Goal: Task Accomplishment & Management: Manage account settings

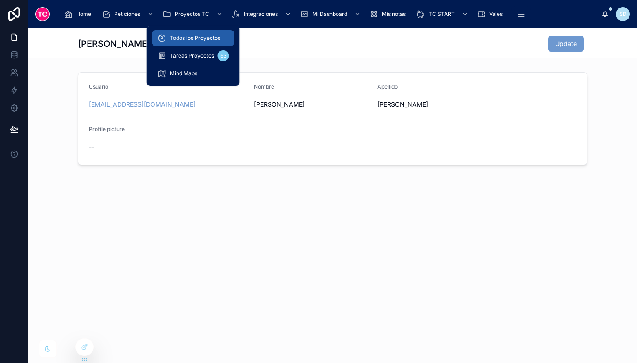
click at [203, 35] on span "Todos los Proyectos" at bounding box center [195, 37] width 50 height 7
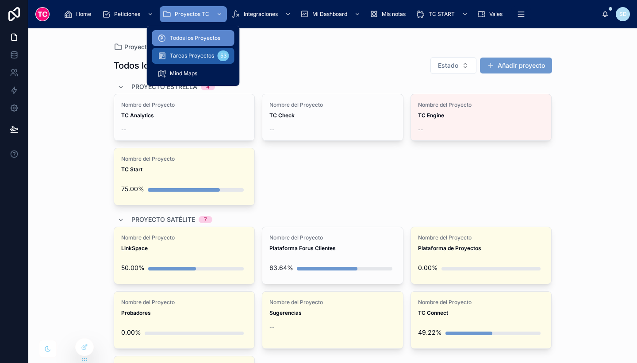
click at [206, 54] on span "Tareas Proyectos" at bounding box center [192, 55] width 44 height 7
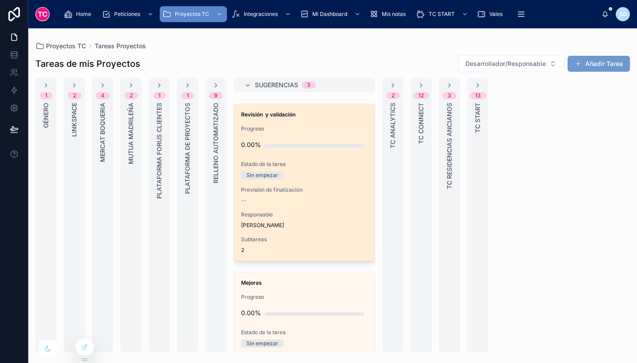
scroll to position [190, 0]
click at [333, 199] on div "--" at bounding box center [304, 199] width 126 height 7
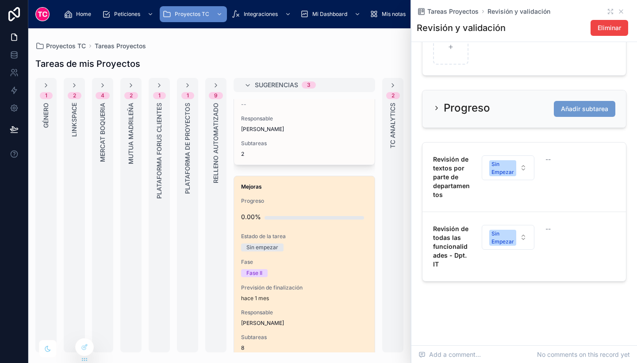
scroll to position [299, 0]
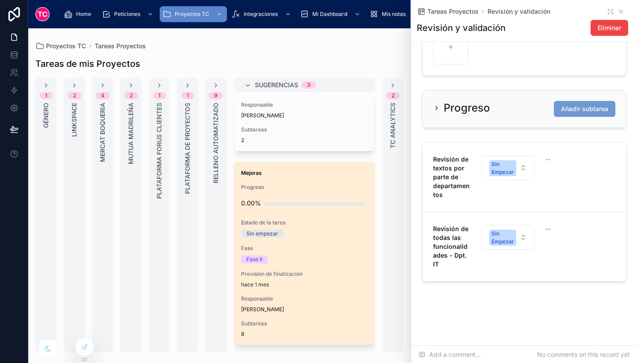
click at [345, 256] on div "Fase II" at bounding box center [304, 259] width 126 height 8
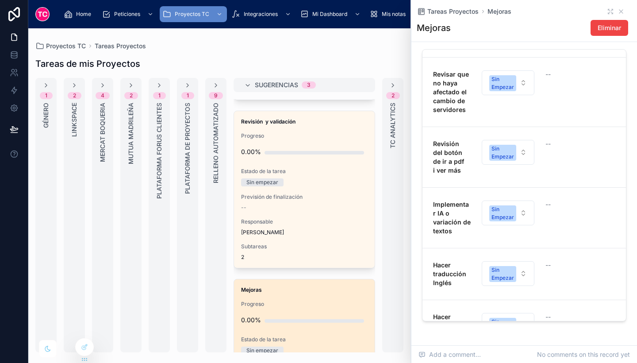
scroll to position [177, 0]
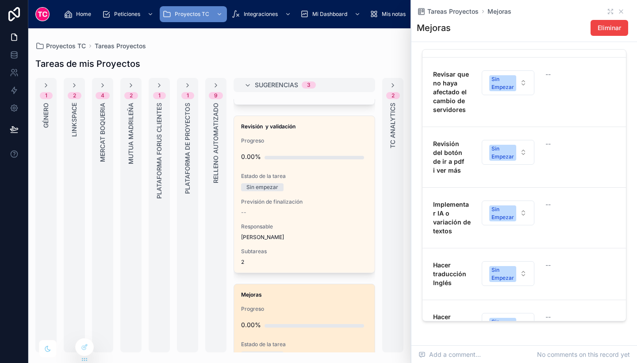
click at [338, 211] on div "--" at bounding box center [304, 212] width 126 height 7
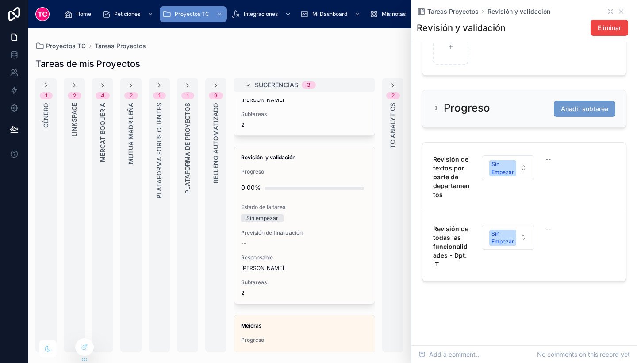
scroll to position [146, 0]
click at [619, 10] on icon at bounding box center [621, 12] width 4 height 4
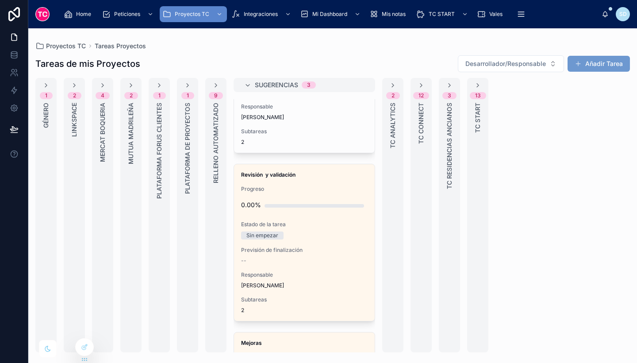
scroll to position [130, 0]
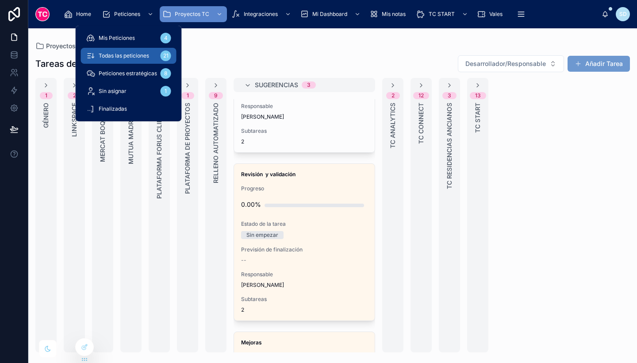
click at [140, 54] on span "Todas las peticiones" at bounding box center [124, 55] width 50 height 7
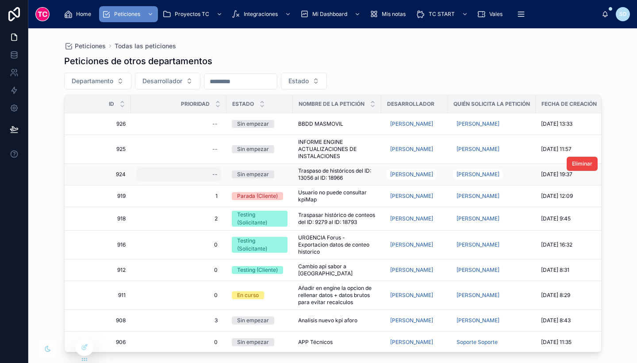
click at [218, 175] on div "--" at bounding box center [178, 174] width 85 height 14
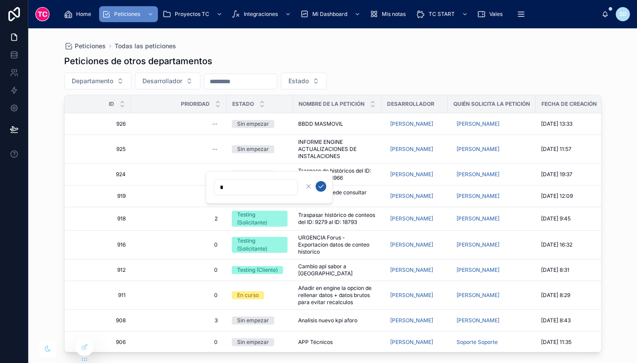
type input "*"
click at [323, 189] on icon "submit" at bounding box center [321, 186] width 7 height 7
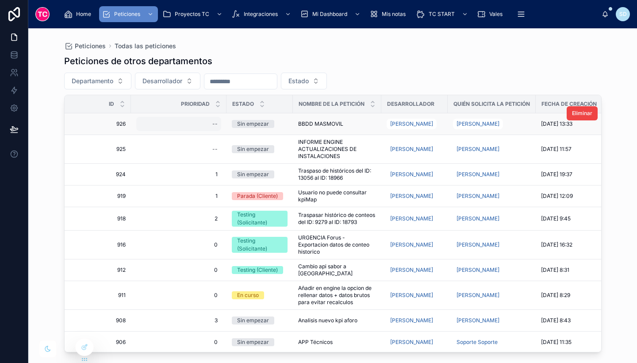
click at [207, 120] on div "--" at bounding box center [178, 124] width 85 height 14
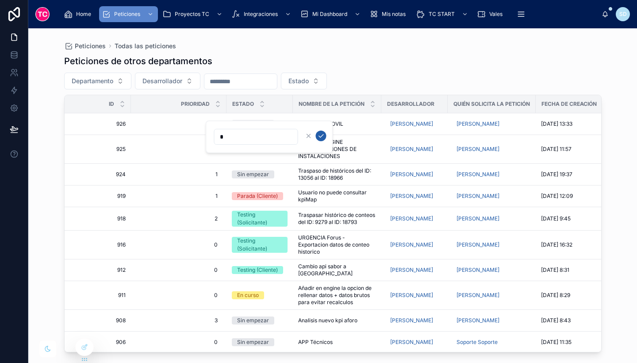
type input "*"
click at [322, 134] on icon "submit" at bounding box center [321, 135] width 7 height 7
click at [214, 148] on div "--" at bounding box center [214, 148] width 5 height 7
type input "*"
click at [348, 151] on span "INFORME ENGINE ACTUALIZACIONES DE INSTALACIONES" at bounding box center [337, 148] width 78 height 21
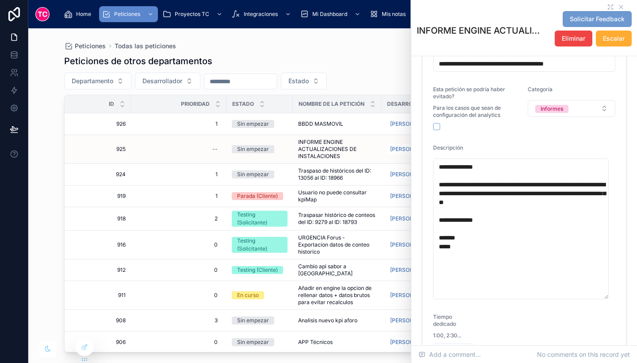
scroll to position [157, 0]
click at [619, 5] on icon at bounding box center [621, 7] width 4 height 4
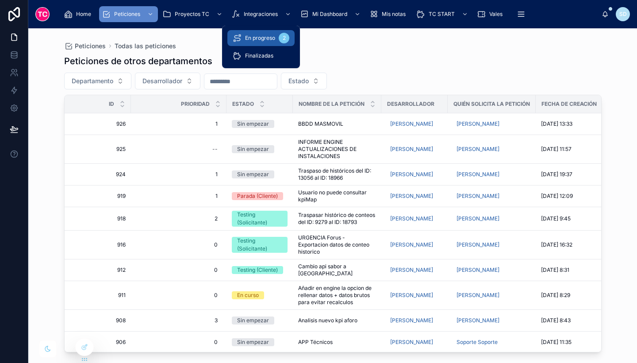
click at [273, 30] on link "En progreso 2" at bounding box center [260, 38] width 67 height 16
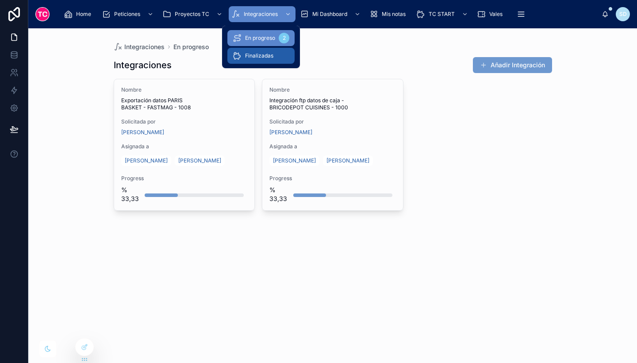
click at [261, 56] on span "Finalizadas" at bounding box center [259, 55] width 28 height 7
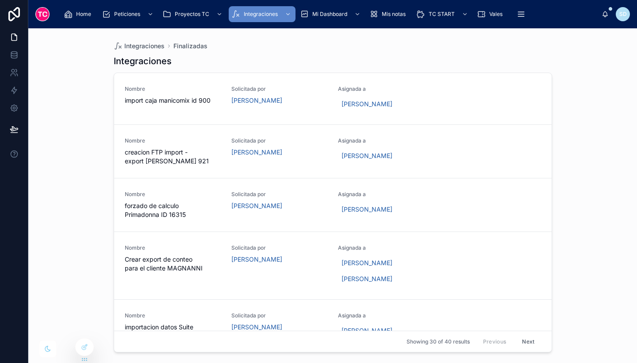
click at [584, 105] on div "Integraciones Finalizadas Integraciones Nombre import caja manicomix id 900 Sol…" at bounding box center [332, 195] width 609 height 334
click at [503, 53] on div "Integraciones Nombre import caja manicomix id 900 Solicitada por [PERSON_NAME] …" at bounding box center [333, 201] width 438 height 302
click at [15, 58] on icon at bounding box center [14, 57] width 6 height 4
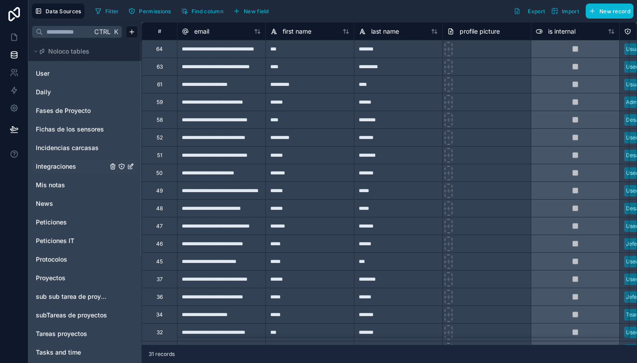
click at [79, 165] on link "Integraciones" at bounding box center [72, 166] width 72 height 9
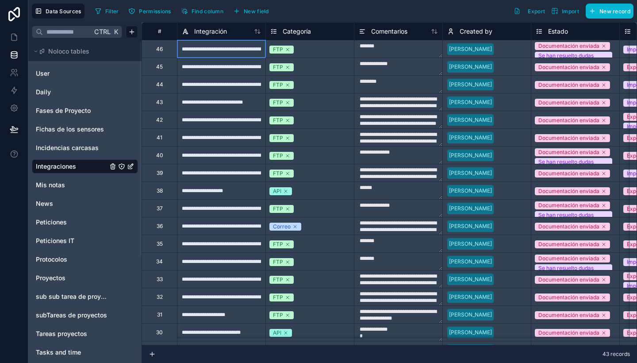
click at [236, 50] on div "**********" at bounding box center [221, 49] width 88 height 18
click at [107, 8] on span "Filter" at bounding box center [112, 11] width 14 height 7
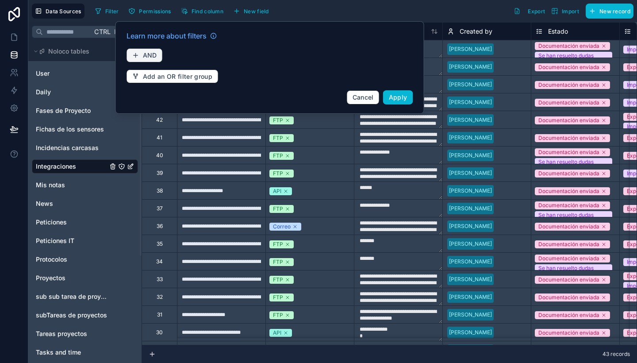
click at [144, 50] on button "AND" at bounding box center [144, 55] width 36 height 14
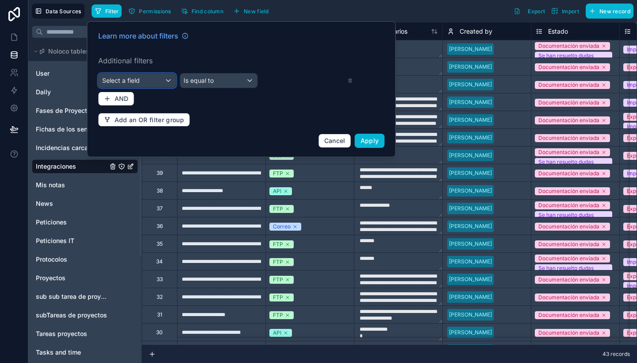
click at [142, 81] on div "Select a field" at bounding box center [137, 80] width 77 height 14
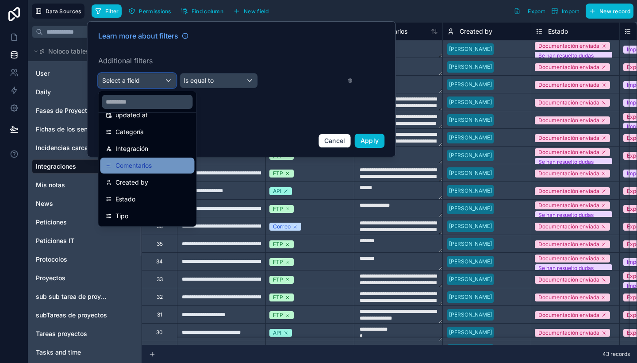
scroll to position [64, 0]
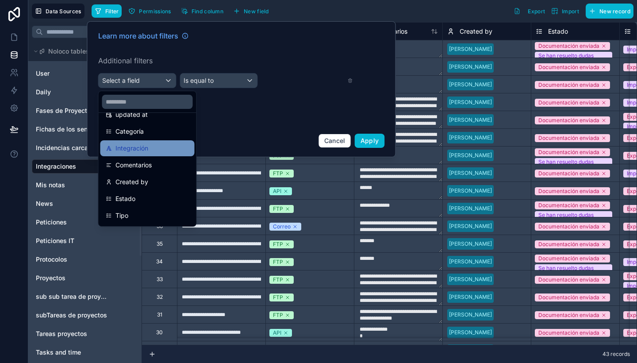
click at [143, 145] on span "Integración" at bounding box center [131, 148] width 33 height 11
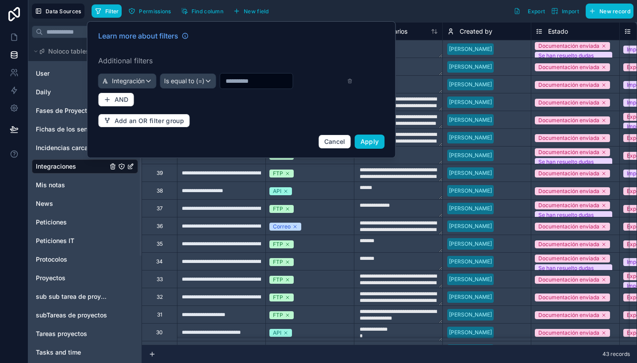
click at [260, 75] on input "text" at bounding box center [256, 81] width 73 height 12
type input "**"
click at [200, 79] on span "Is equal to (=)" at bounding box center [184, 81] width 40 height 9
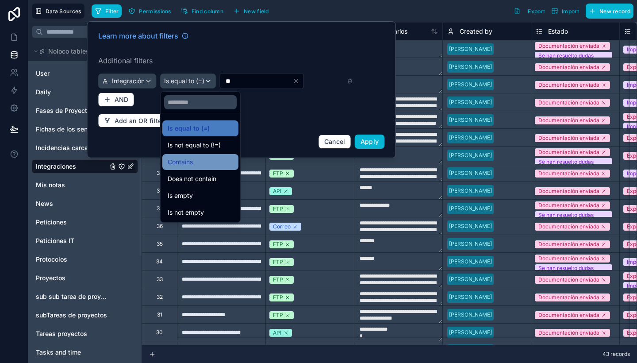
click at [196, 161] on div "Contains" at bounding box center [200, 162] width 65 height 11
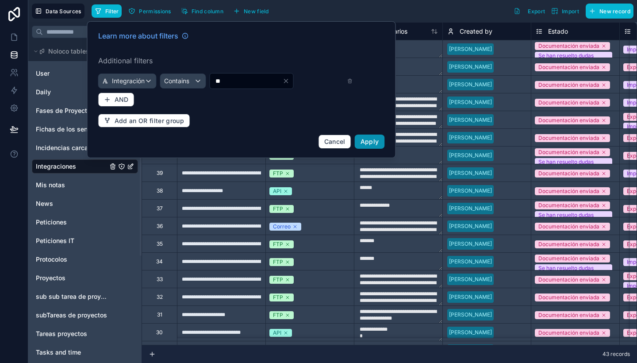
click at [371, 136] on button "Apply" at bounding box center [370, 141] width 30 height 14
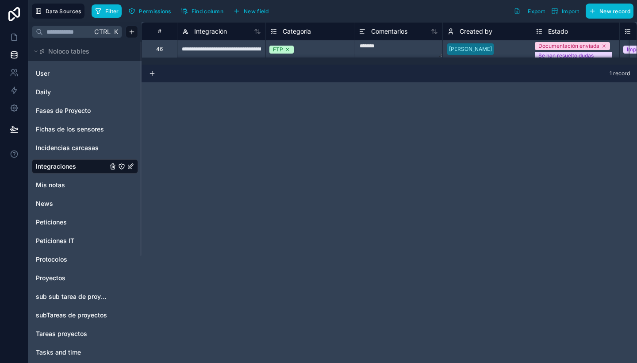
scroll to position [0, 0]
click at [241, 46] on div "**********" at bounding box center [221, 49] width 88 height 18
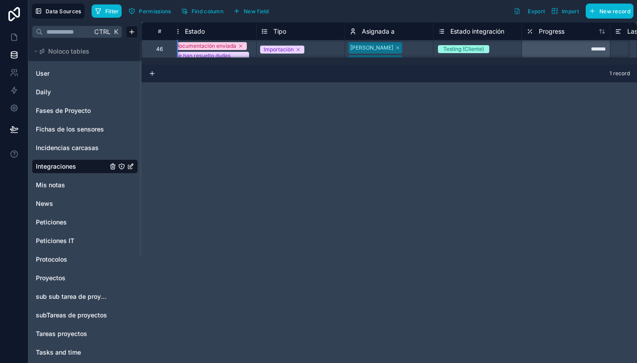
scroll to position [0, 364]
click at [497, 47] on div "Testing (Cliente)" at bounding box center [477, 49] width 88 height 10
click at [17, 37] on icon at bounding box center [14, 37] width 9 height 9
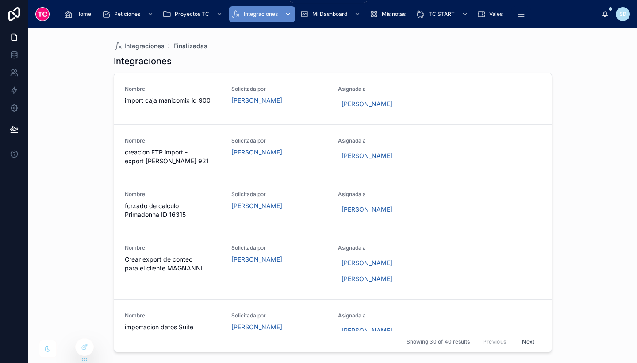
click at [256, 9] on div "Integraciones" at bounding box center [261, 14] width 61 height 14
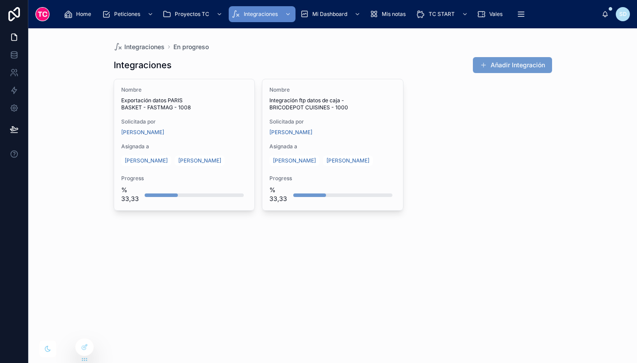
click at [230, 250] on div "Integraciones En progreso Integraciones Añadir Integración Nombre Exportación d…" at bounding box center [332, 195] width 609 height 334
click at [87, 339] on div at bounding box center [85, 346] width 18 height 17
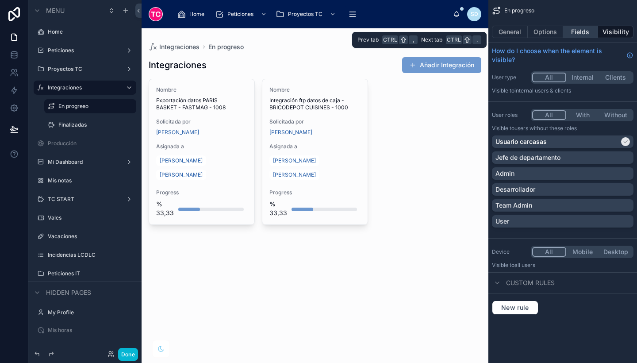
click at [573, 34] on button "Fields" at bounding box center [580, 32] width 35 height 12
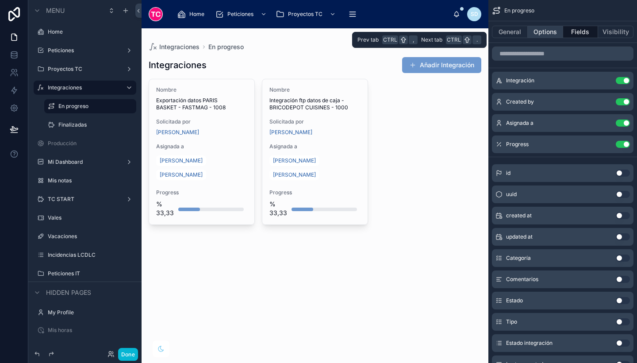
click at [538, 34] on button "Options" at bounding box center [545, 32] width 35 height 12
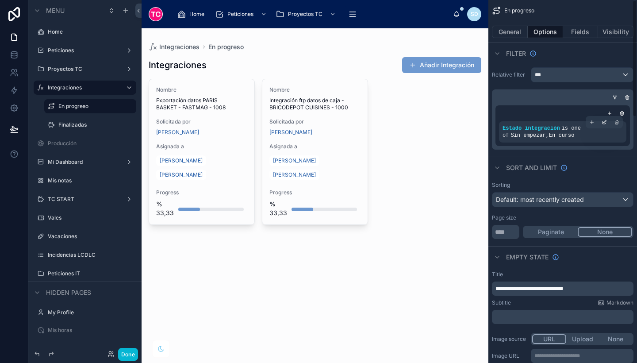
click at [619, 132] on div "Estado integración is one of Sin empezar , En curso" at bounding box center [562, 132] width 120 height 14
click at [602, 123] on icon "scrollable content" at bounding box center [603, 121] width 5 height 5
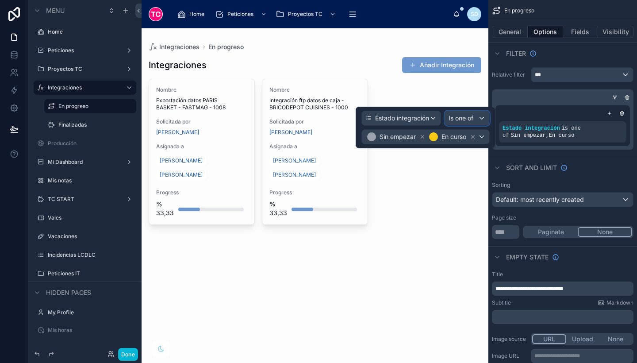
click at [475, 119] on div "Is one of" at bounding box center [467, 118] width 44 height 14
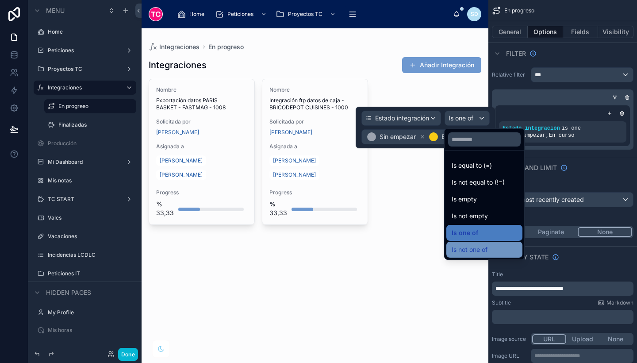
click at [485, 254] on span "Is not one of" at bounding box center [470, 249] width 36 height 11
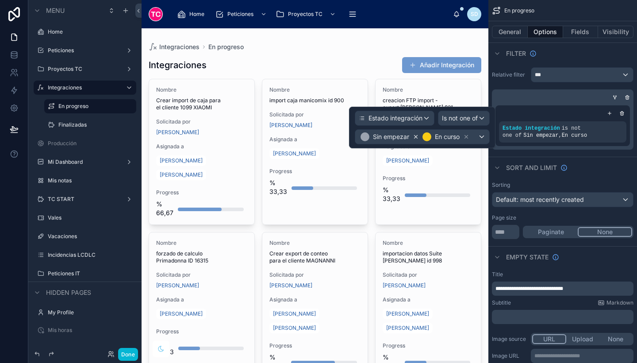
click at [414, 135] on icon at bounding box center [415, 136] width 3 height 3
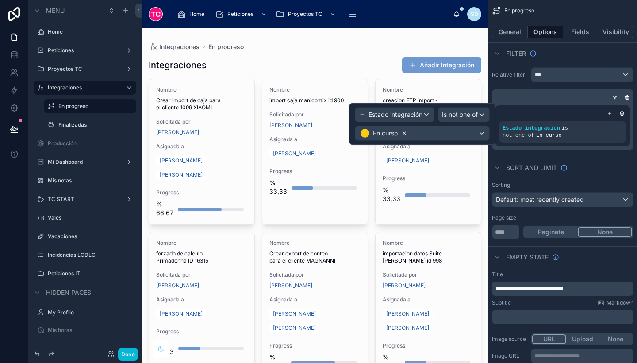
click at [404, 134] on icon at bounding box center [404, 133] width 3 height 3
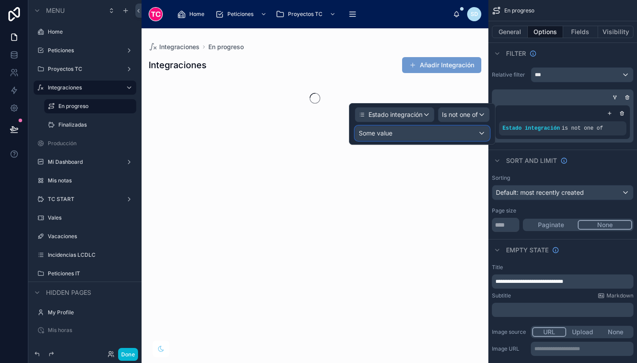
click at [404, 134] on div "Some value" at bounding box center [422, 133] width 134 height 14
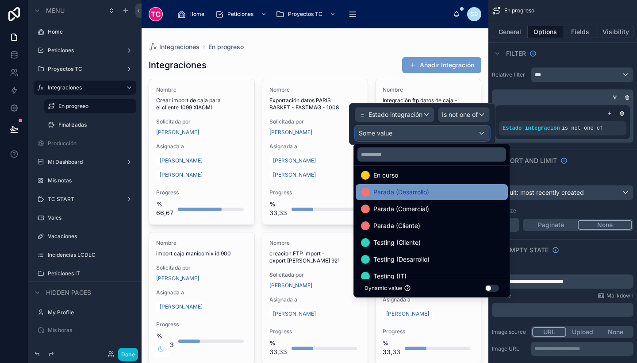
scroll to position [51, 0]
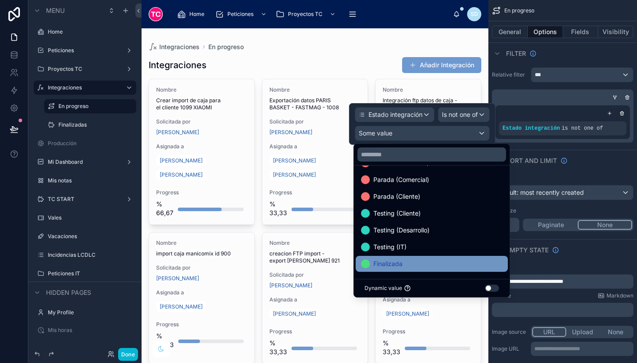
click at [409, 264] on div "Finalizada" at bounding box center [432, 263] width 142 height 11
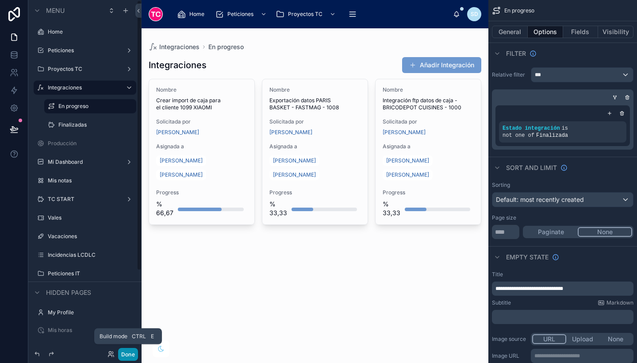
click at [126, 359] on button "Done" at bounding box center [128, 354] width 20 height 13
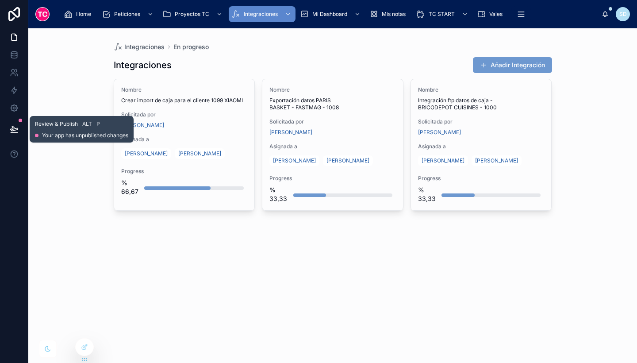
click at [5, 128] on button at bounding box center [13, 129] width 19 height 25
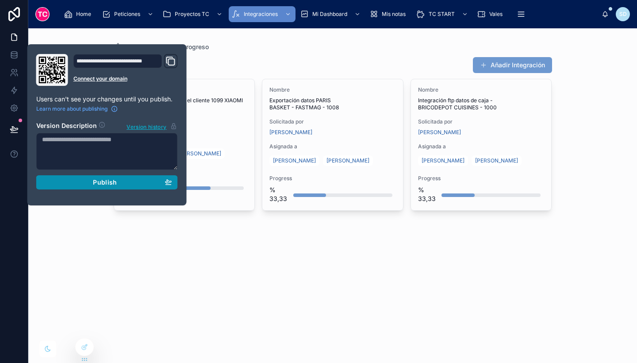
click at [85, 181] on div "Publish" at bounding box center [107, 182] width 130 height 8
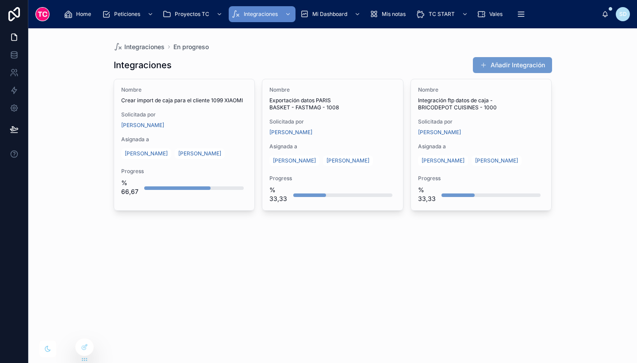
click at [237, 241] on div "Integraciones En progreso Integraciones Añadir Integración Nombre Crear import …" at bounding box center [332, 195] width 609 height 334
click at [567, 204] on div "Integraciones En progreso Integraciones Añadir Integración Nombre Crear import …" at bounding box center [332, 195] width 609 height 334
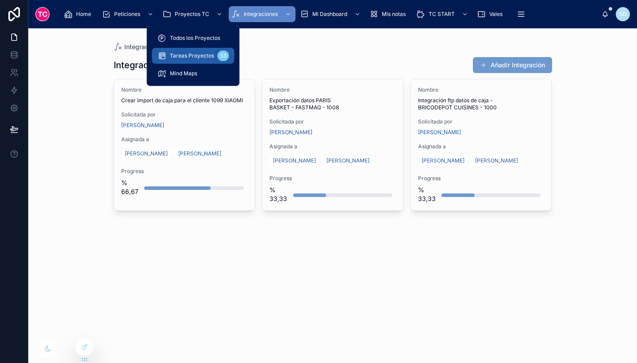
click at [200, 52] on div "Tareas Proyectos 53" at bounding box center [193, 56] width 72 height 14
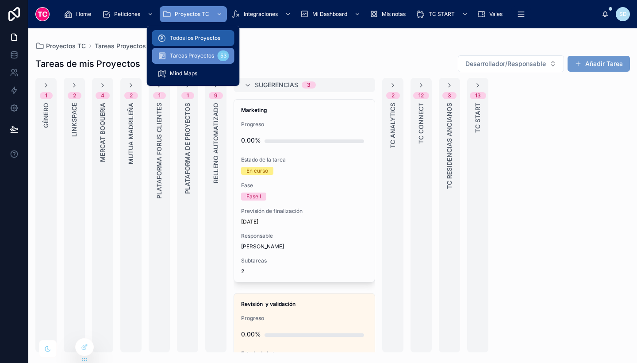
click at [193, 31] on div "Todos los Proyectos" at bounding box center [193, 38] width 72 height 14
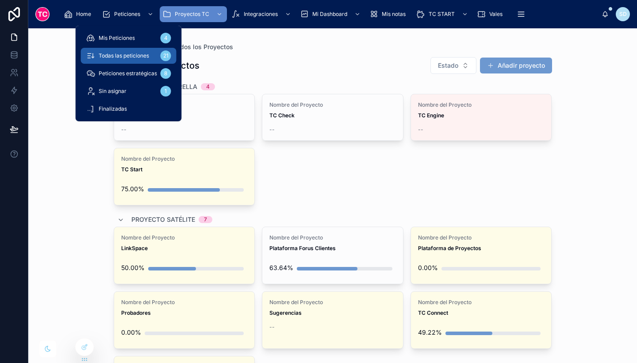
click at [140, 49] on div "Todas las peticiones 21" at bounding box center [128, 56] width 85 height 14
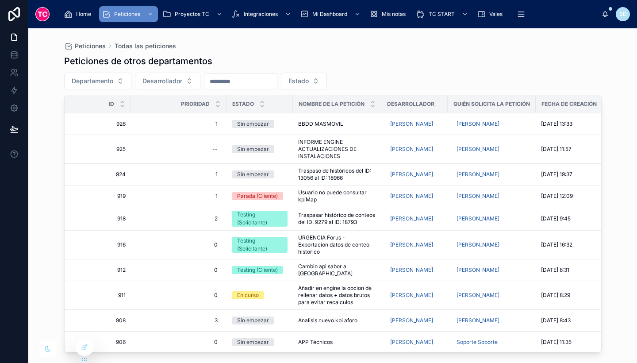
click at [253, 46] on div "Peticiones Todas las peticiones" at bounding box center [332, 45] width 537 height 7
click at [175, 78] on span "Desarrollador" at bounding box center [162, 81] width 40 height 9
type input "**"
click at [181, 117] on span "[PERSON_NAME]" at bounding box center [163, 116] width 88 height 9
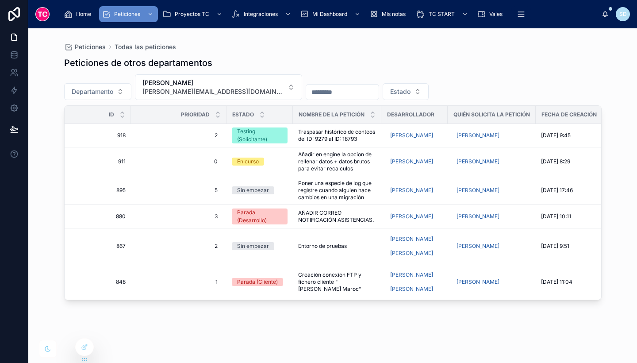
click at [462, 326] on div "Peticiones de otros departamentos Departamento Sheila Pena [EMAIL_ADDRESS][DOMA…" at bounding box center [332, 201] width 537 height 301
click at [618, 83] on div "Peticiones Todas las peticiones Peticiones de otros departamentos Departamento …" at bounding box center [332, 195] width 609 height 334
click at [174, 326] on div "Peticiones de otros departamentos Departamento Sheila Pena [EMAIL_ADDRESS][DOMA…" at bounding box center [332, 201] width 537 height 301
click at [217, 166] on div "0 0" at bounding box center [178, 161] width 85 height 14
type input "*"
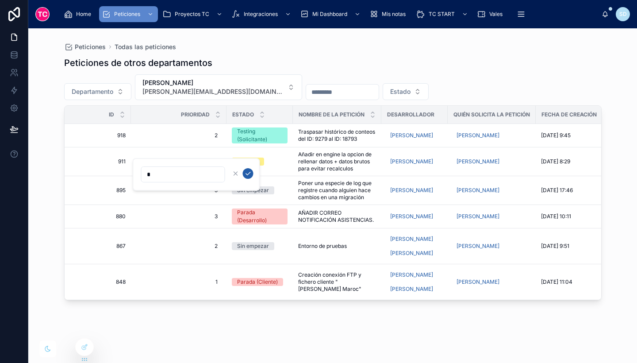
click at [247, 172] on icon "submit" at bounding box center [248, 173] width 7 height 7
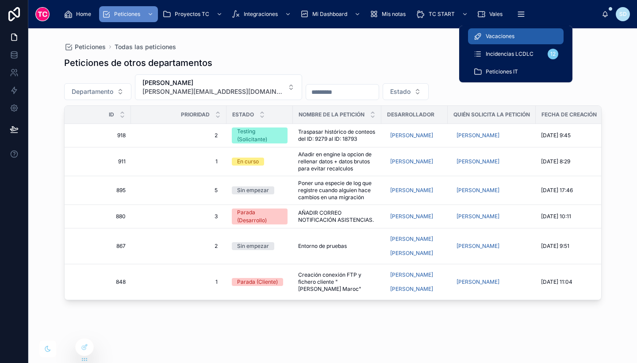
click at [525, 34] on div "Vacaciones" at bounding box center [515, 36] width 85 height 14
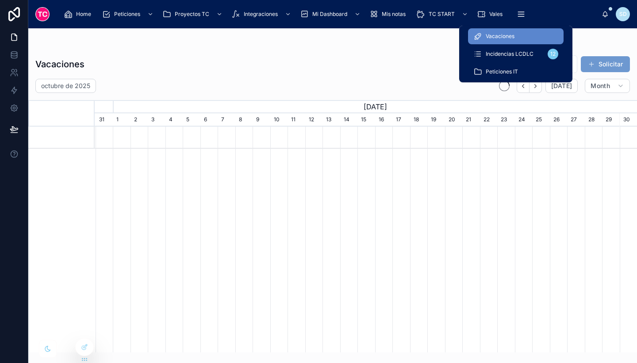
scroll to position [0, 542]
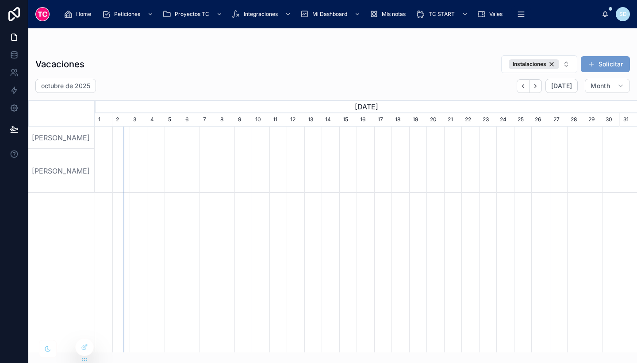
click at [522, 162] on div at bounding box center [365, 171] width 1627 height 44
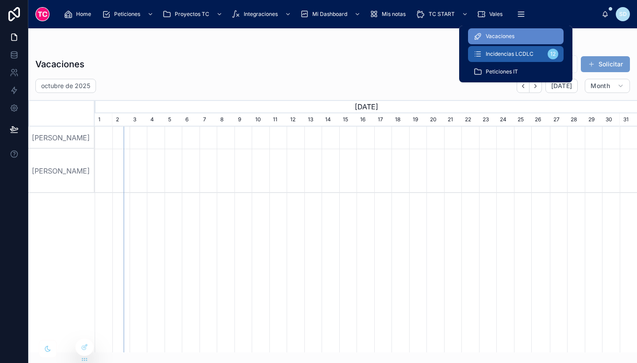
click at [504, 56] on span "Incidencias LCDLC" at bounding box center [510, 53] width 48 height 7
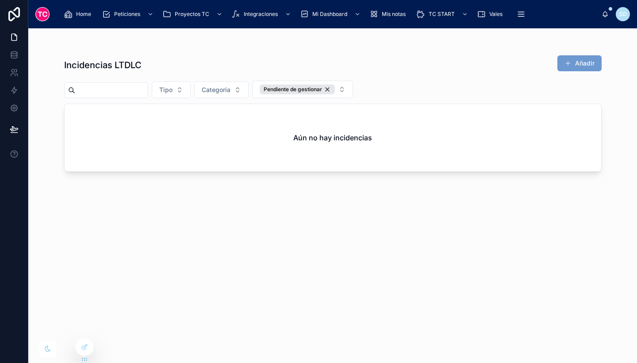
click at [423, 53] on div "Incidencias LTDLC Añadir Tipo Categoría Pendiente de gestionar Aún no hay incid…" at bounding box center [332, 201] width 537 height 302
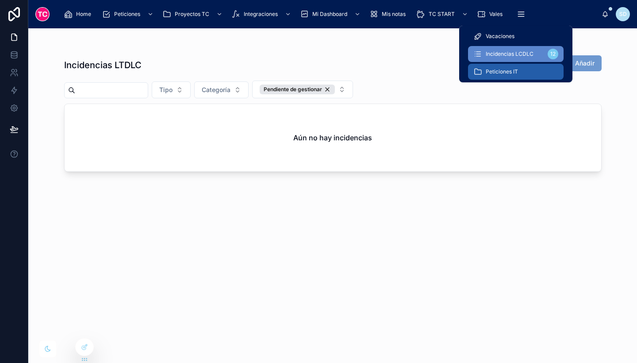
click at [513, 72] on span "Peticiones IT" at bounding box center [502, 71] width 32 height 7
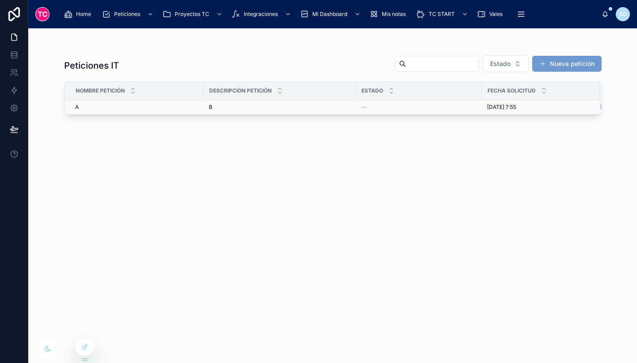
click at [277, 109] on div "B B" at bounding box center [280, 106] width 142 height 7
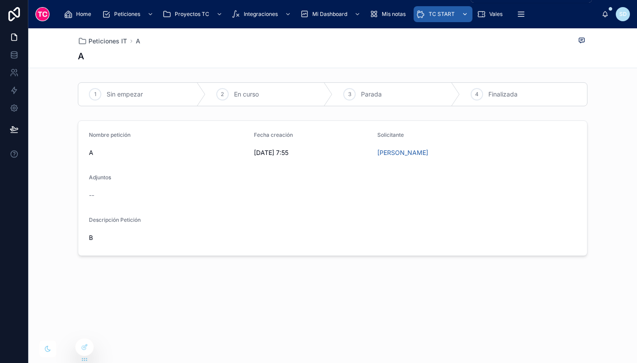
click at [433, 11] on span "TC START" at bounding box center [442, 14] width 26 height 7
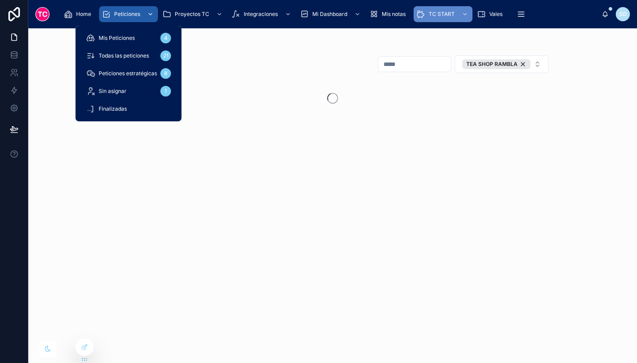
click at [130, 7] on link "Peticiones" at bounding box center [128, 14] width 59 height 16
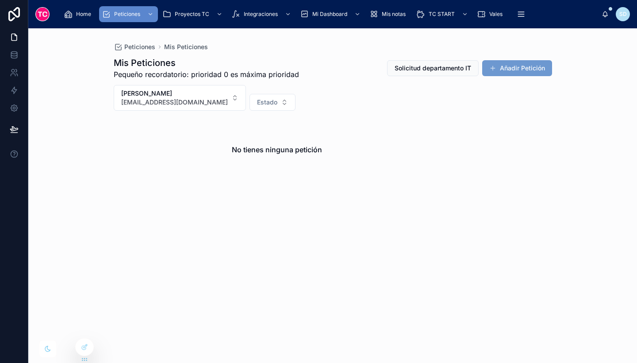
click at [291, 61] on h1 "Mis Peticiones" at bounding box center [206, 63] width 185 height 12
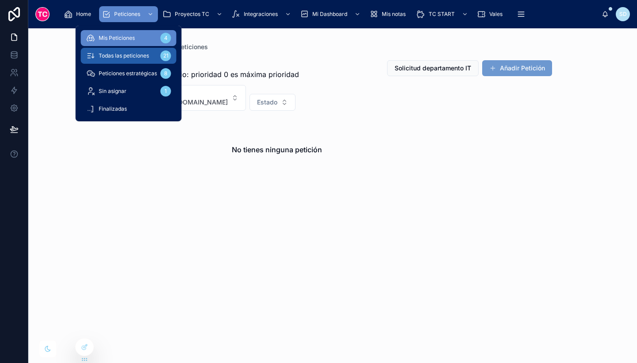
click at [126, 56] on span "Todas las peticiones" at bounding box center [124, 55] width 50 height 7
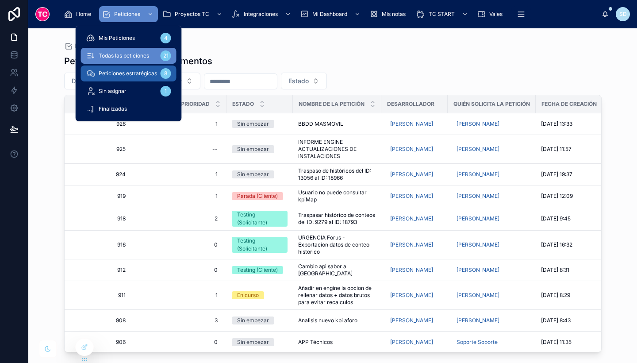
click at [133, 74] on span "Peticiones estratégicas" at bounding box center [128, 73] width 58 height 7
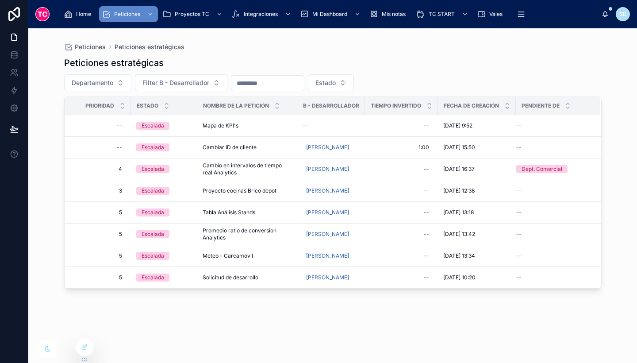
click at [398, 62] on div "Peticiones estratégicas" at bounding box center [332, 63] width 537 height 12
click at [624, 298] on div "Peticiones Peticiones estratégicas Peticiones estratégicas Departamento Filter …" at bounding box center [332, 195] width 609 height 334
click at [435, 69] on div "Peticiones estratégicas Departamento Filter B - Desarrollador Estado Prioridad …" at bounding box center [332, 201] width 537 height 301
click at [360, 309] on div "Peticiones estratégicas Departamento Filter B - Desarrollador Estado Prioridad …" at bounding box center [332, 201] width 537 height 301
click at [300, 309] on div "Peticiones estratégicas Departamento Filter B - Desarrollador Estado Prioridad …" at bounding box center [332, 201] width 537 height 301
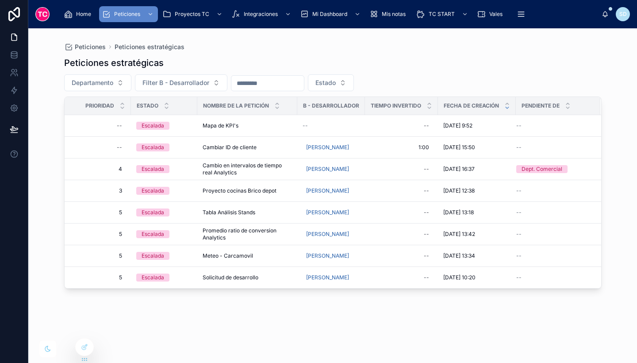
click at [401, 321] on div "Peticiones estratégicas Departamento Filter B - Desarrollador Estado Prioridad …" at bounding box center [332, 201] width 537 height 301
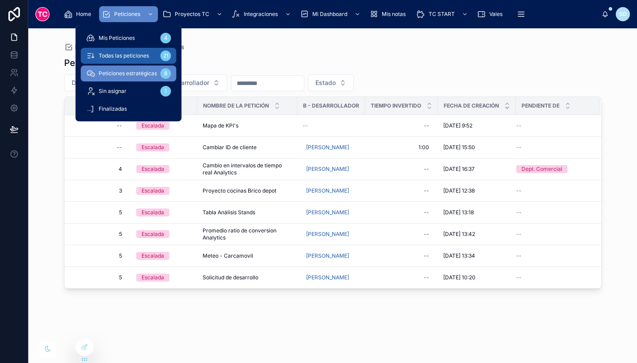
click at [136, 53] on span "Todas las peticiones" at bounding box center [124, 55] width 50 height 7
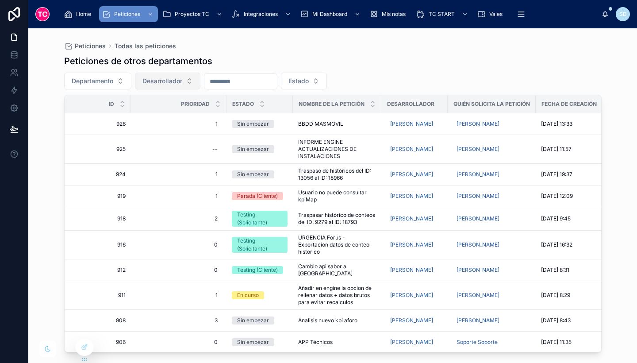
click at [181, 80] on span "Desarrollador" at bounding box center [162, 81] width 40 height 9
click at [369, 60] on div "Peticiones de otros departamentos" at bounding box center [332, 61] width 537 height 12
click at [560, 67] on div "Peticiones de otros departamentos Departamento Desarrollador Estado Id Priorida…" at bounding box center [332, 201] width 537 height 302
click at [613, 75] on div "Peticiones Todas las peticiones Peticiones de otros departamentos Departamento …" at bounding box center [333, 190] width 566 height 324
click at [48, 189] on div "Peticiones Todas las peticiones Peticiones de otros departamentos Departamento …" at bounding box center [332, 195] width 609 height 334
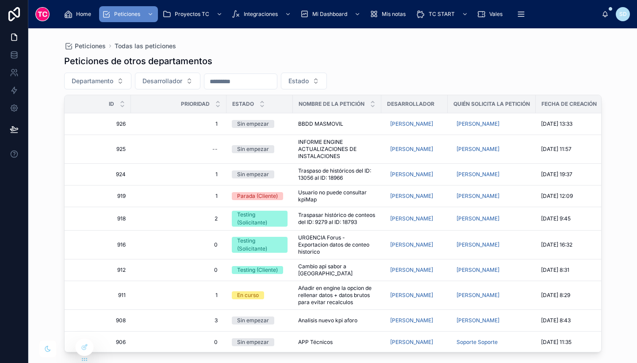
drag, startPoint x: 403, startPoint y: 70, endPoint x: 388, endPoint y: 60, distance: 18.2
click at [388, 60] on div "Peticiones de otros departamentos" at bounding box center [332, 61] width 537 height 12
click at [481, 60] on div "Peticiones de otros departamentos" at bounding box center [332, 61] width 537 height 12
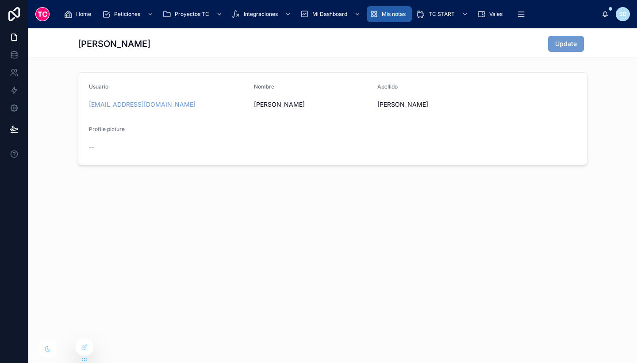
click at [401, 11] on span "Mis notas" at bounding box center [394, 14] width 24 height 7
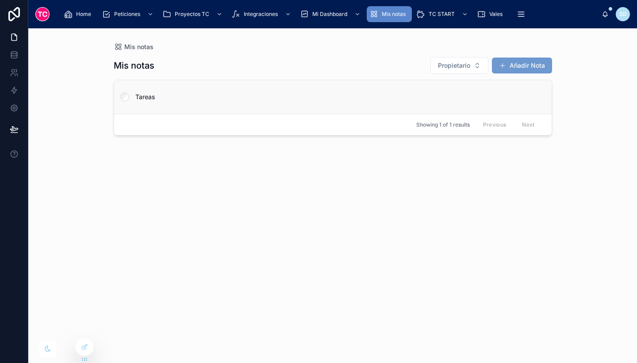
click at [219, 103] on link "Tareas" at bounding box center [332, 97] width 437 height 34
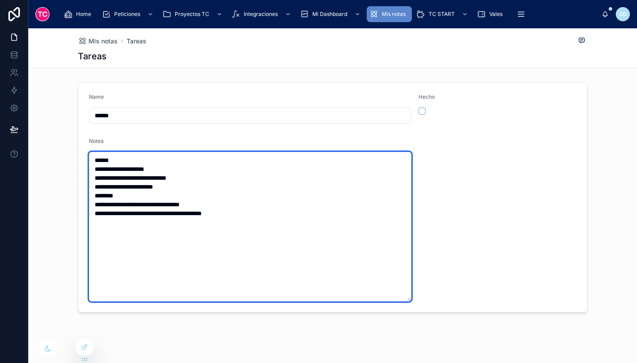
click at [180, 168] on textarea "**********" at bounding box center [250, 226] width 322 height 149
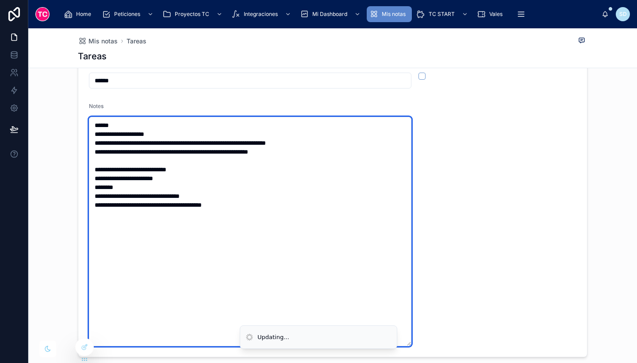
scroll to position [40, 0]
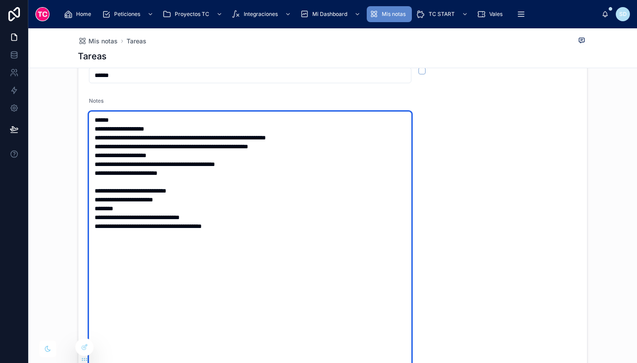
click at [221, 215] on textarea "**********" at bounding box center [250, 247] width 322 height 273
click at [241, 224] on textarea "**********" at bounding box center [250, 247] width 322 height 273
click at [236, 225] on textarea "**********" at bounding box center [250, 247] width 322 height 273
type textarea "**********"
